Goal: Transaction & Acquisition: Purchase product/service

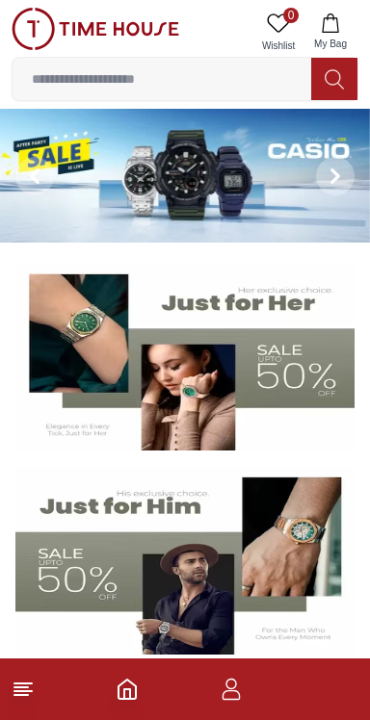
click at [161, 81] on input at bounding box center [162, 79] width 298 height 38
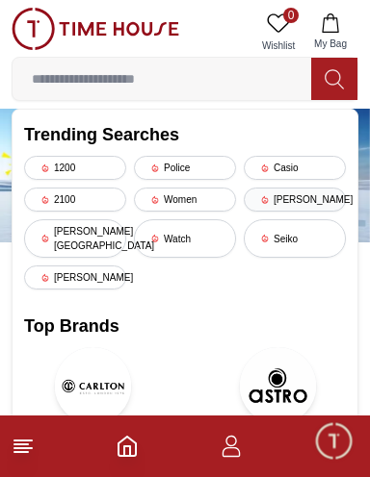
click at [314, 207] on div "[PERSON_NAME]" at bounding box center [295, 200] width 102 height 24
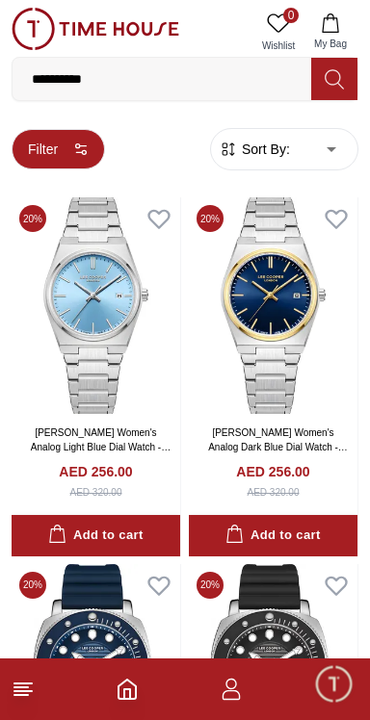
click at [69, 156] on button "Filter" at bounding box center [58, 149] width 93 height 40
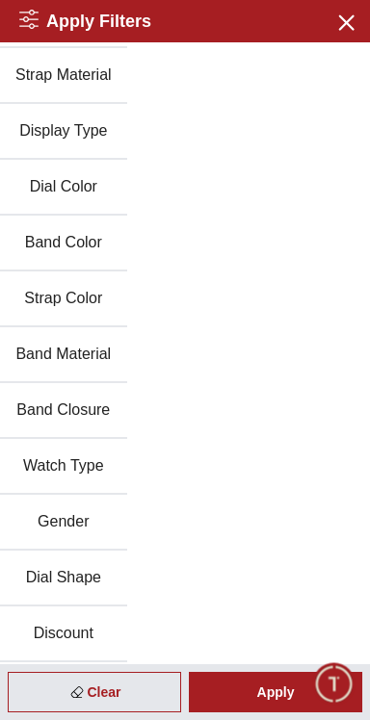
click at [111, 458] on button "Watch Type" at bounding box center [63, 467] width 127 height 56
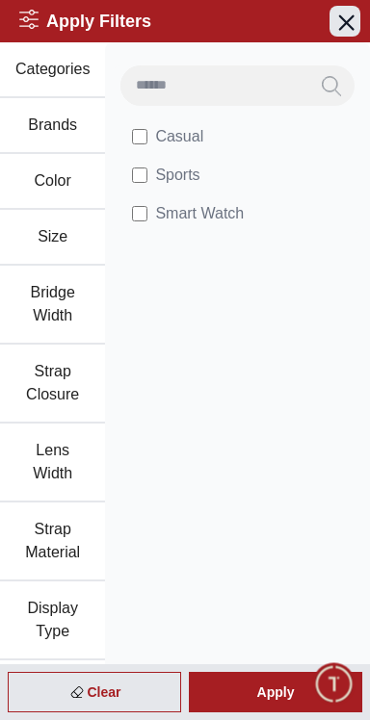
click at [346, 25] on icon "button" at bounding box center [345, 22] width 24 height 24
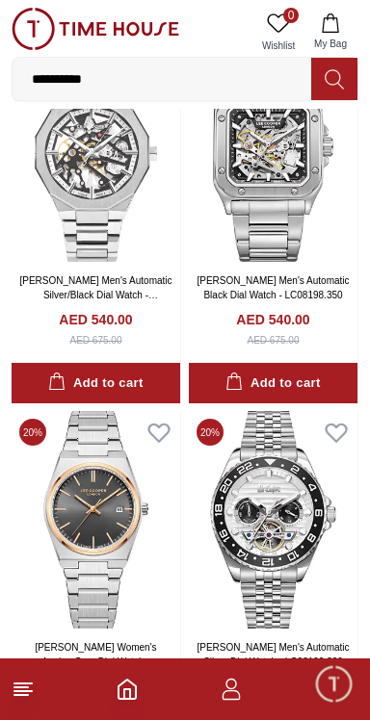
scroll to position [2349, 0]
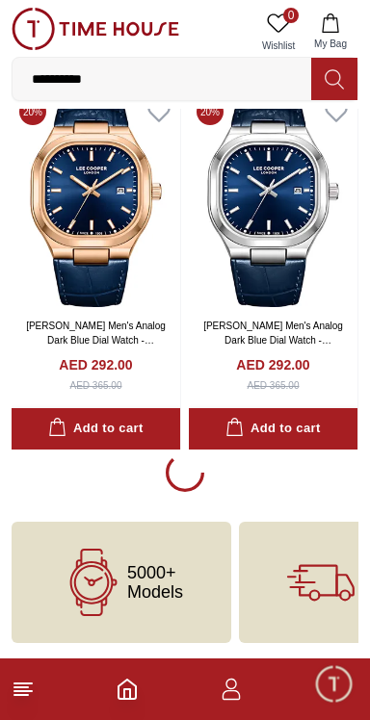
scroll to position [3538, 0]
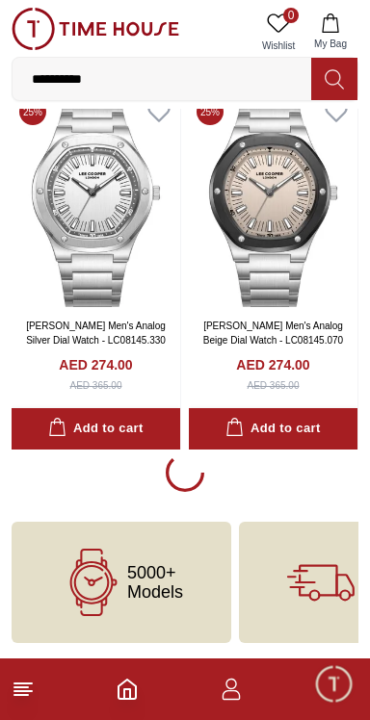
scroll to position [11131, 0]
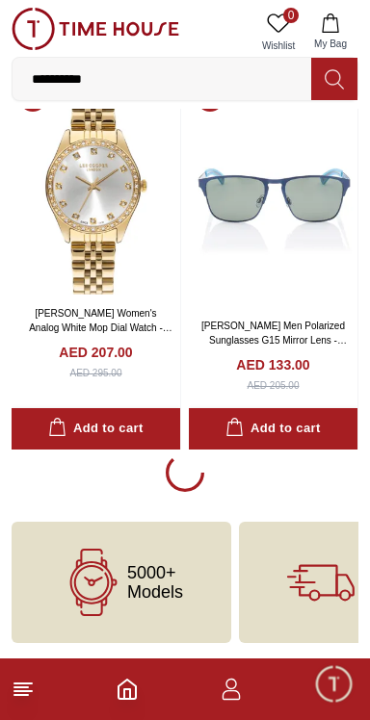
scroll to position [18736, 0]
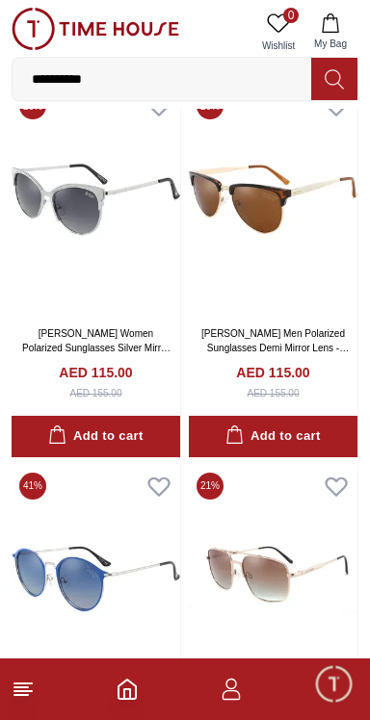
scroll to position [22257, 0]
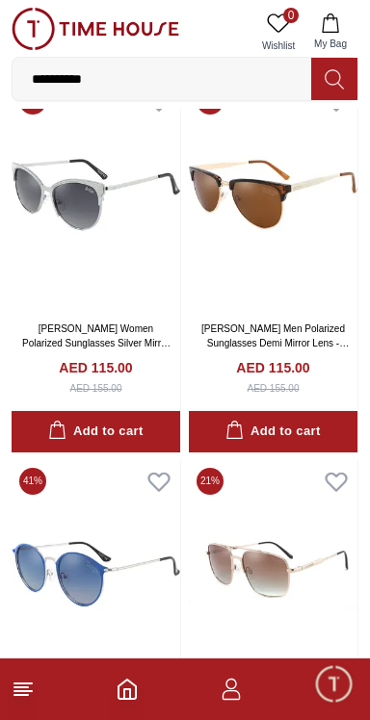
click at [184, 71] on input "**********" at bounding box center [162, 79] width 298 height 38
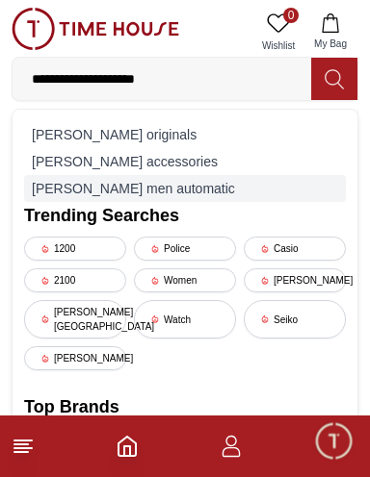
type input "**********"
click at [177, 198] on div "[PERSON_NAME] men automatic" at bounding box center [184, 188] width 321 height 27
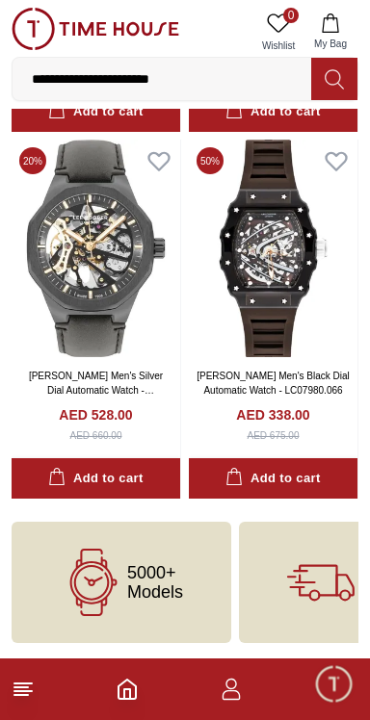
scroll to position [2688, 0]
